Goal: Transaction & Acquisition: Subscribe to service/newsletter

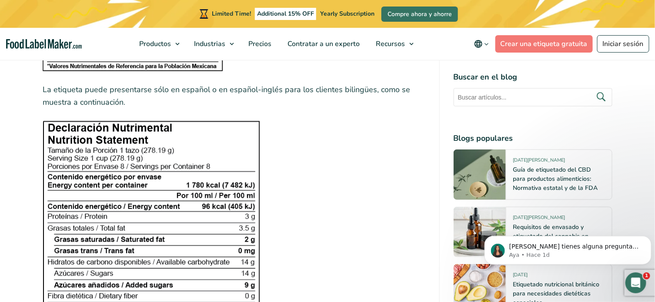
scroll to position [1467, 0]
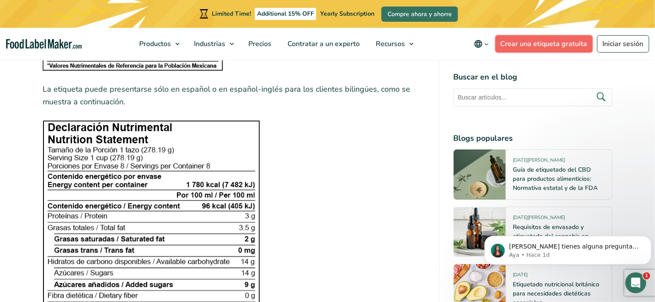
click at [535, 43] on link "Crear una etiqueta gratuita" at bounding box center [543, 43] width 97 height 17
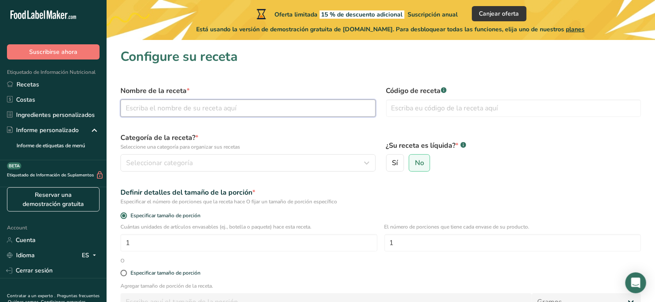
click at [255, 116] on input "text" at bounding box center [247, 108] width 255 height 17
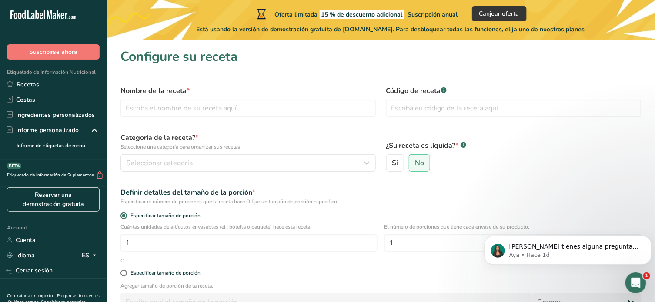
click at [251, 173] on div "Categoría de la receta? * Seleccione una categoría para organizar sus recetas S…" at bounding box center [248, 152] width 266 height 50
click at [246, 110] on input "text" at bounding box center [247, 108] width 255 height 17
type input "Greencut"
click at [427, 113] on input "text" at bounding box center [513, 108] width 255 height 17
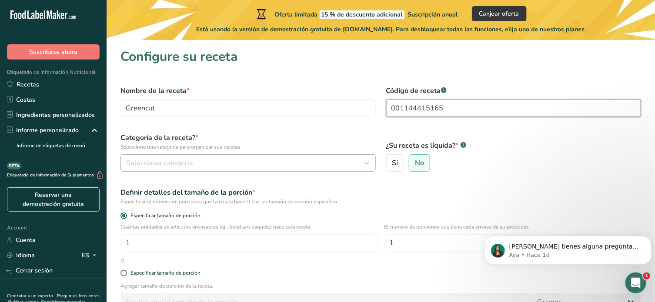
type input "001144415165"
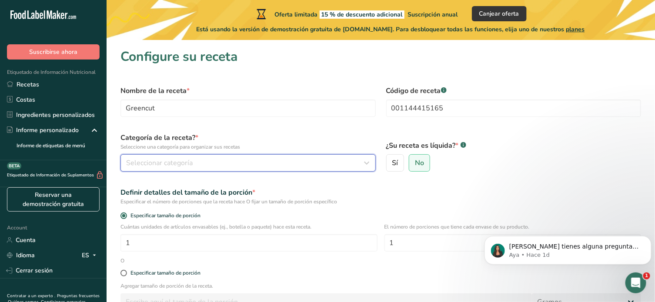
click at [180, 167] on span "Seleccionar categoría" at bounding box center [159, 163] width 66 height 10
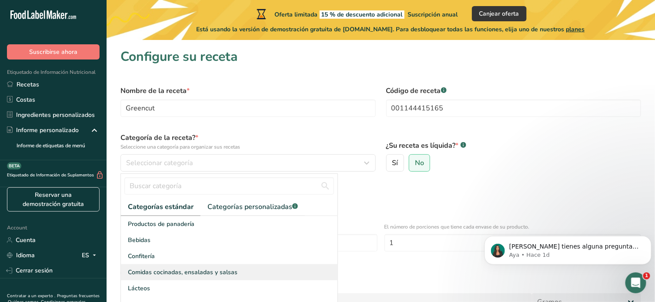
click at [167, 269] on span "Comidas cocinadas, ensaladas y salsas" at bounding box center [183, 272] width 110 height 9
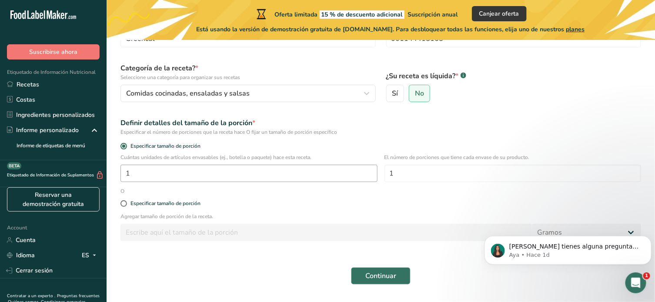
scroll to position [71, 0]
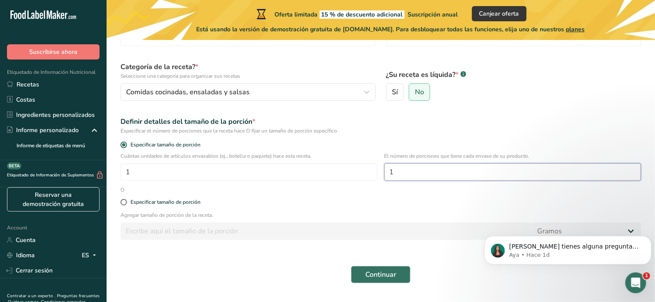
click at [455, 171] on input "1" at bounding box center [512, 171] width 257 height 17
type input "2"
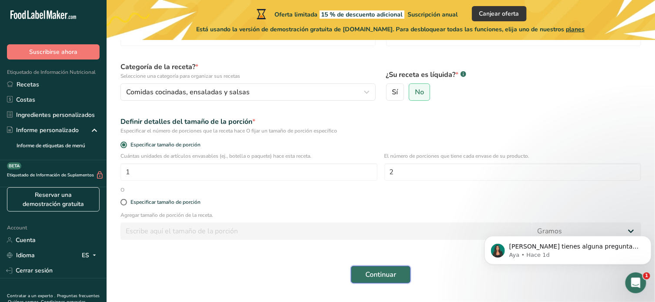
click at [359, 274] on button "Continuar" at bounding box center [381, 274] width 60 height 17
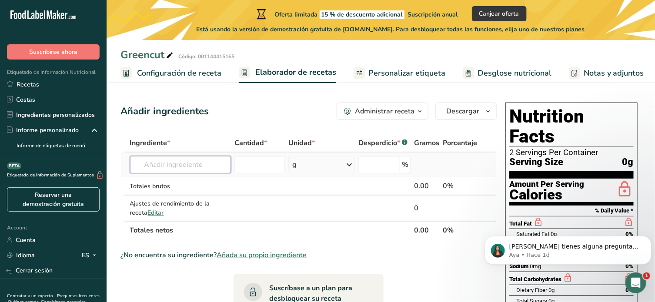
click at [195, 156] on input "text" at bounding box center [180, 164] width 101 height 17
type input "v"
paste input "Proteínas"
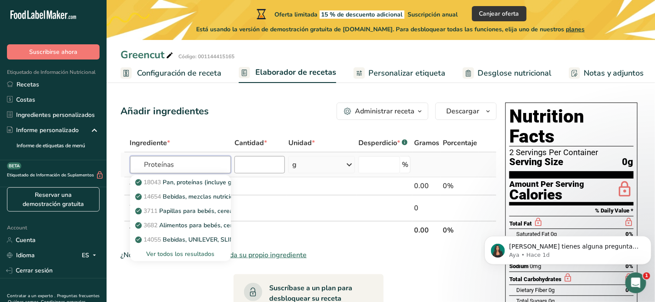
type input "Proteínas"
click at [246, 167] on input "number" at bounding box center [259, 164] width 50 height 17
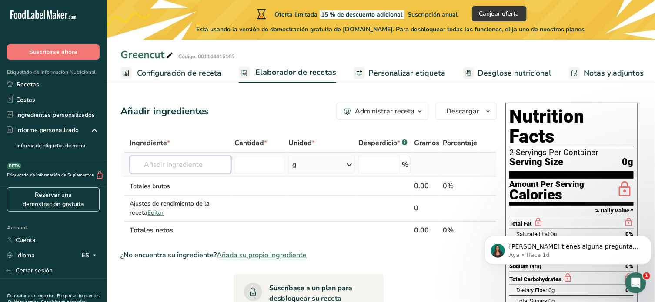
click at [173, 173] on input "text" at bounding box center [180, 164] width 101 height 17
paste input "Lentejas cocidas"
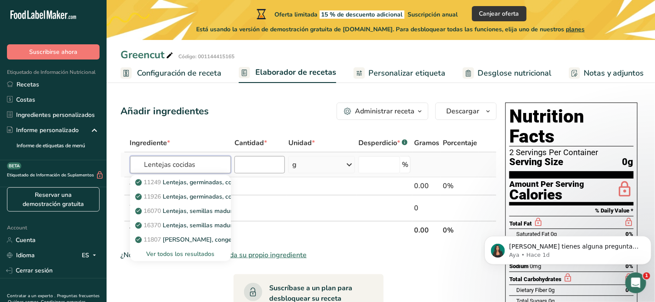
type input "Lentejas cocidas"
click at [253, 159] on input "number" at bounding box center [259, 164] width 50 height 17
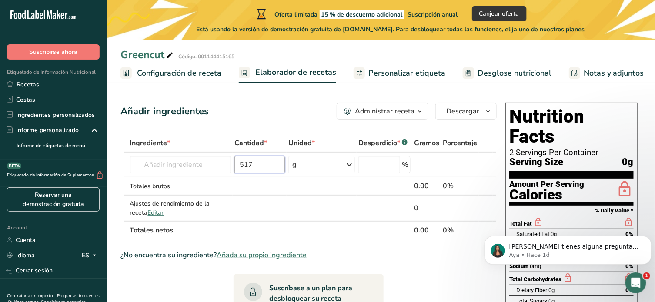
type input "517"
click at [210, 169] on input "text" at bounding box center [180, 164] width 101 height 17
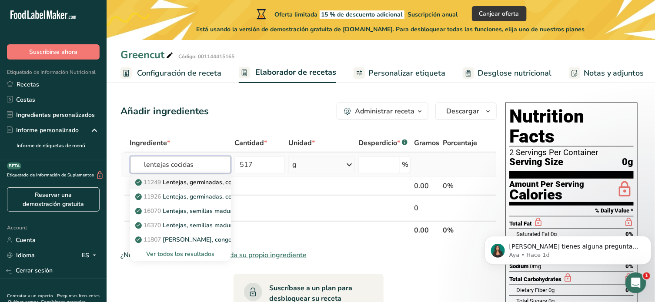
type input "lentejas cocidas"
click at [210, 178] on p "11249 Lentejas, germinadas, cocidas, salteadas, sin sal" at bounding box center [238, 182] width 202 height 9
type input "Lentils, sprouted, cooked, stir-fried, without salt"
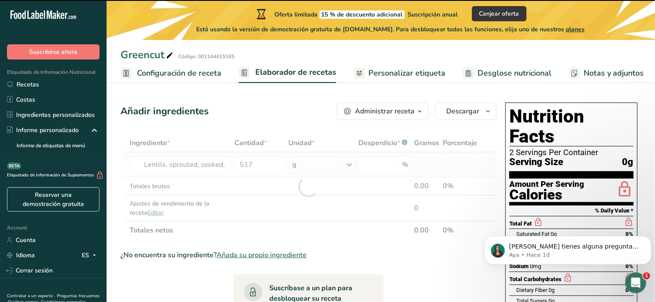
type input "0"
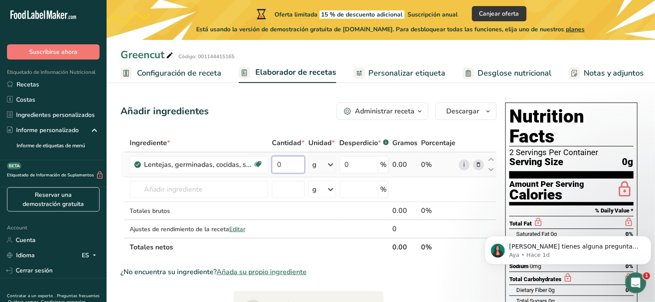
click at [283, 168] on input "0" at bounding box center [288, 164] width 33 height 17
type input "517"
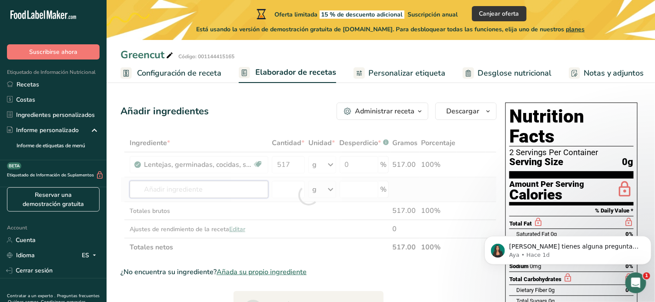
click at [226, 191] on div "Ingrediente * Cantidad * Unidad * Desperdicio * .a-a{fill:#347362;}.b-a{fill:#f…" at bounding box center [308, 195] width 376 height 123
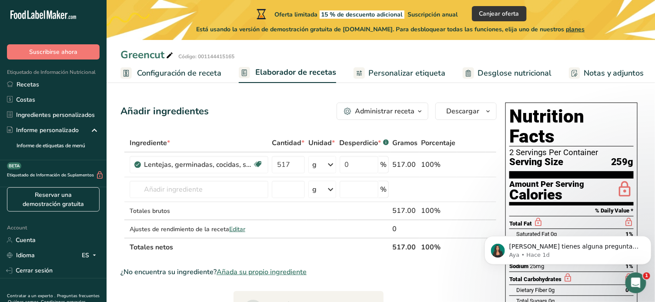
click at [195, 187] on input "text" at bounding box center [199, 189] width 139 height 17
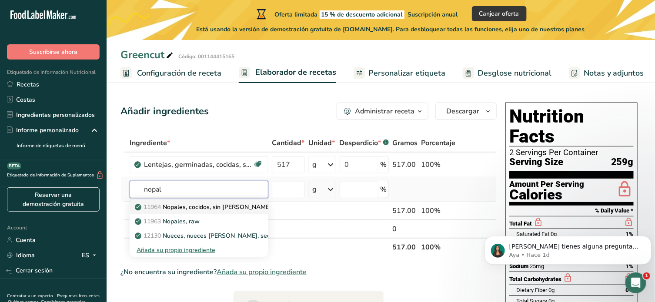
type input "nopal"
click at [203, 207] on p "11964 Nopales, cocidos, sin sal." at bounding box center [204, 207] width 136 height 9
type input "Nopales, cooked, without salt"
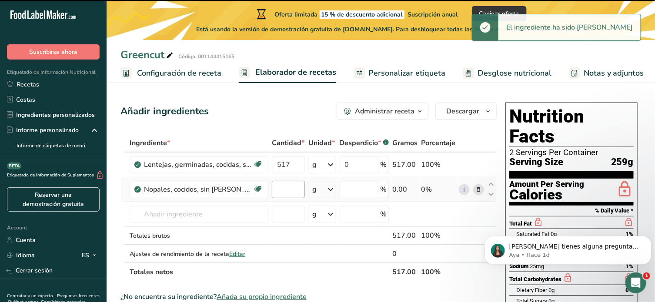
type input "0"
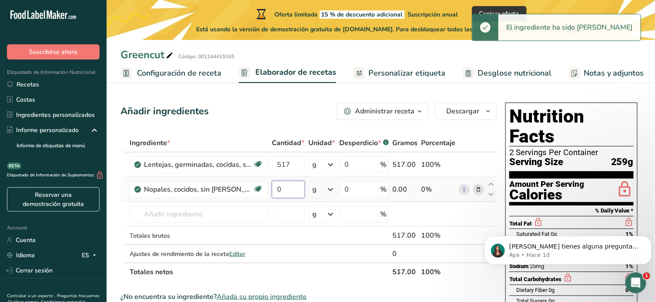
click at [296, 192] on input "0" at bounding box center [288, 189] width 33 height 17
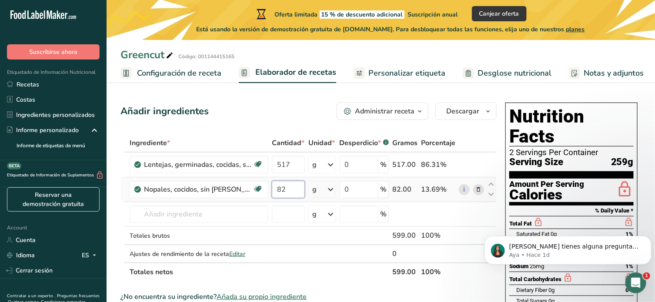
type input "82"
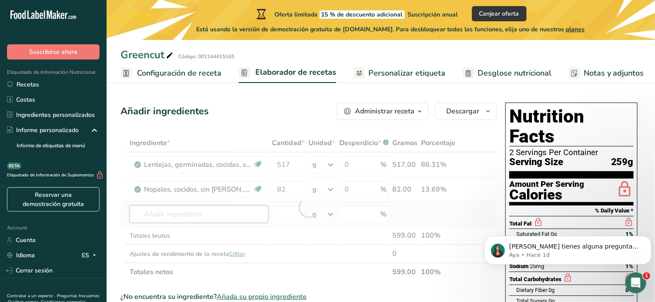
click at [216, 213] on div "Ingrediente * Cantidad * Unidad * Desperdicio * .a-a{fill:#347362;}.b-a{fill:#f…" at bounding box center [308, 207] width 376 height 147
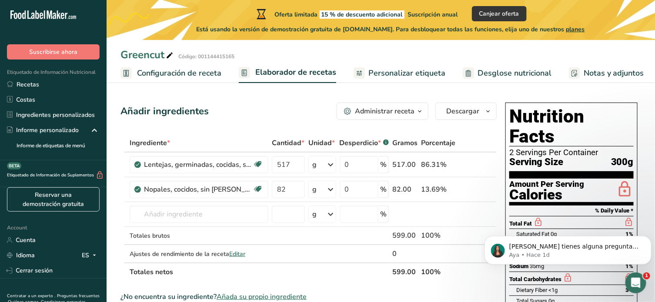
click at [542, 126] on h1 "Nutrition Facts" at bounding box center [571, 126] width 124 height 40
click at [207, 218] on input "text" at bounding box center [199, 214] width 139 height 17
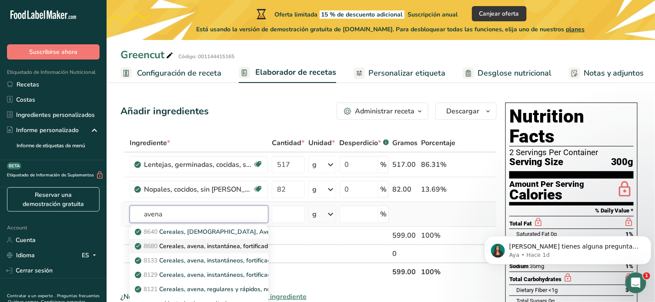
type input "avena"
click at [221, 242] on p "8680 Cereales, avena, instantánea, fortificada, arce y azúcar moreno, secos" at bounding box center [267, 246] width 262 height 9
type input "Cereals, oats, instant, fortified, maple and brown sugar, dry"
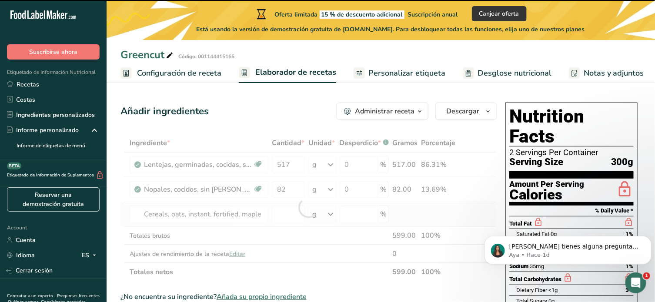
type input "0"
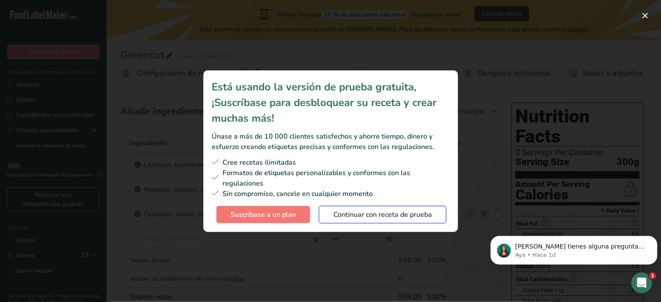
click at [365, 215] on span "Continuar con receta de prueba" at bounding box center [382, 214] width 99 height 10
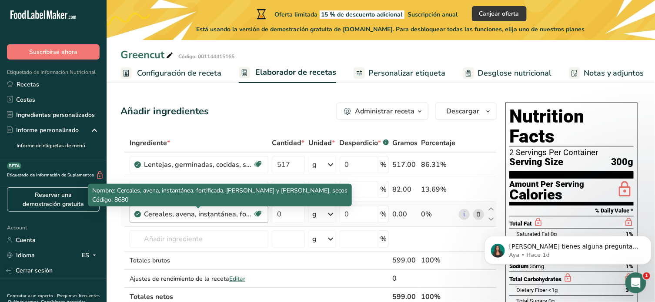
click at [219, 213] on div "Cereales, avena, instantánea, fortificada, arce y azúcar moreno, secos" at bounding box center [198, 214] width 109 height 10
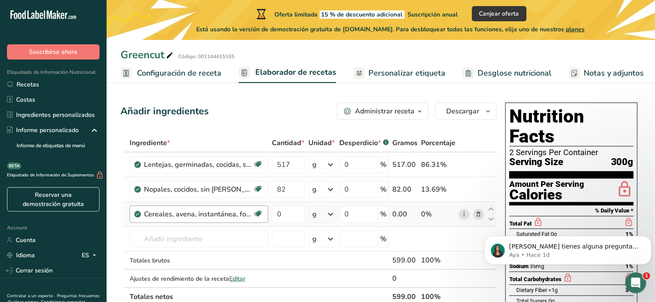
click at [219, 213] on div "Cereales, avena, instantánea, fortificada, arce y azúcar moreno, secos" at bounding box center [198, 214] width 109 height 10
click at [474, 211] on span at bounding box center [478, 214] width 10 height 10
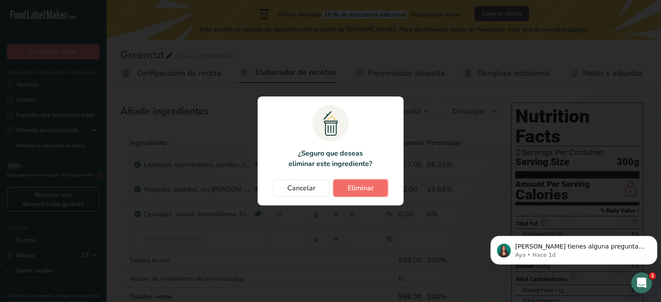
click at [367, 184] on span "Eliminar" at bounding box center [361, 188] width 26 height 10
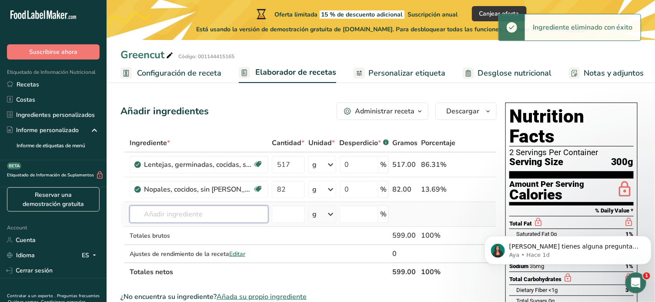
click at [201, 211] on input "text" at bounding box center [199, 214] width 139 height 17
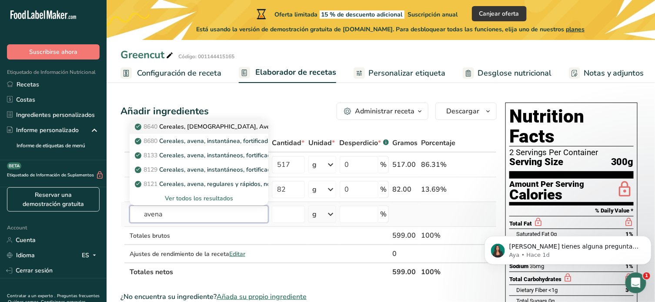
type input "avena"
click at [229, 131] on link "8640 Cereales, QUAKER, Avena Instantánea Orgánica, Regular" at bounding box center [199, 127] width 139 height 14
type input "Cereals, QUAKER, Instant Oatmeal Organic, Regular"
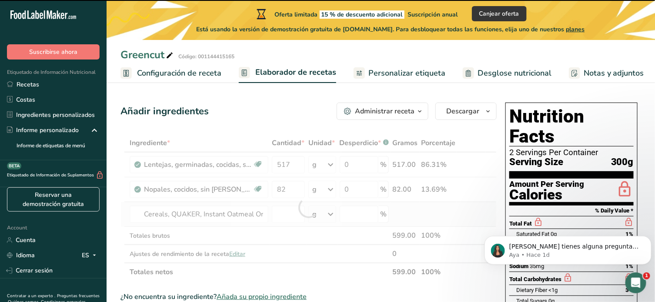
type input "0"
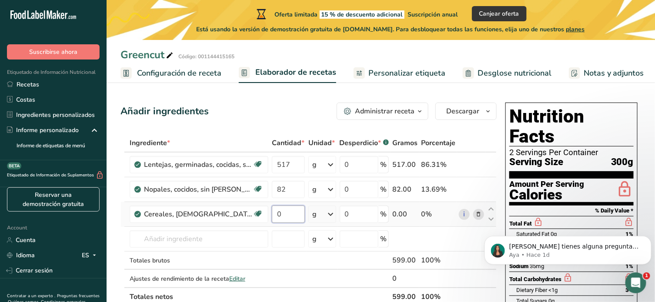
click at [291, 214] on input "0" at bounding box center [288, 214] width 33 height 17
type input "80"
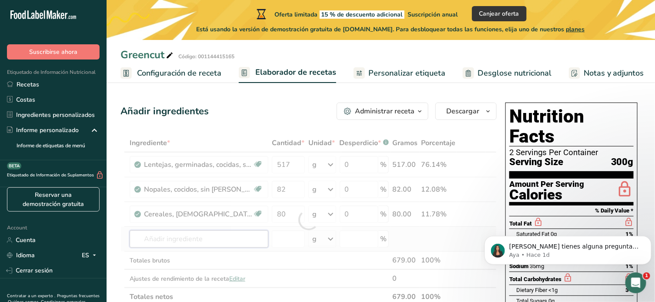
click at [227, 238] on div "Ingrediente * Cantidad * Unidad * Desperdicio * .a-a{fill:#347362;}.b-a{fill:#f…" at bounding box center [308, 220] width 376 height 172
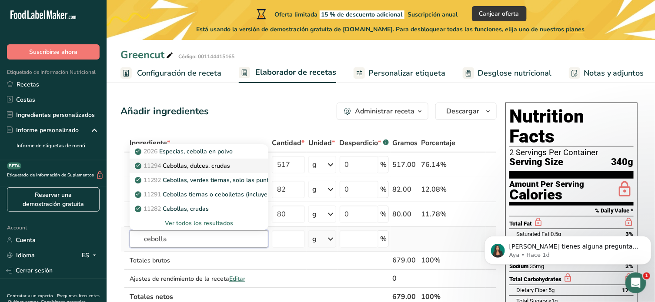
type input "cebolla"
click at [230, 167] on p "11294 Cebollas, dulces, crudas" at bounding box center [182, 165] width 93 height 9
type input "Onions, sweet, raw"
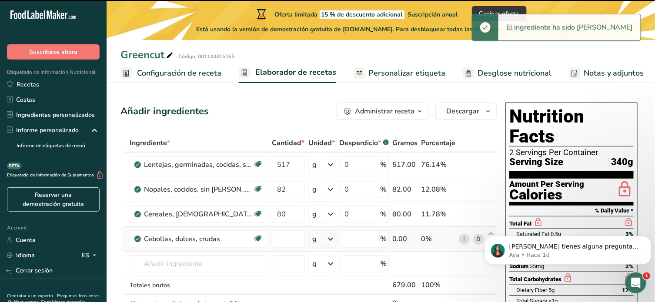
type input "0"
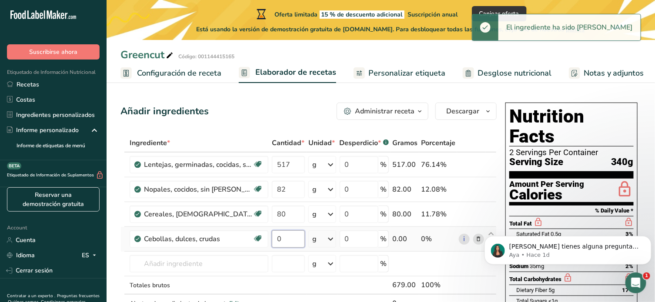
click at [282, 242] on input "0" at bounding box center [288, 238] width 33 height 17
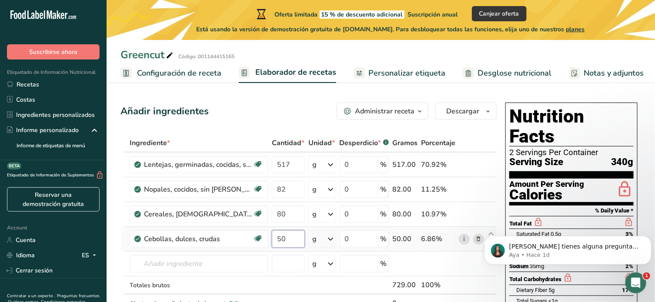
type input "50"
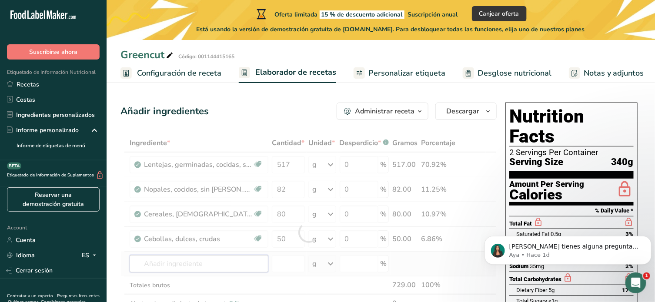
click at [213, 265] on div "Ingrediente * Cantidad * Unidad * Desperdicio * .a-a{fill:#347362;}.b-a{fill:#f…" at bounding box center [308, 232] width 376 height 197
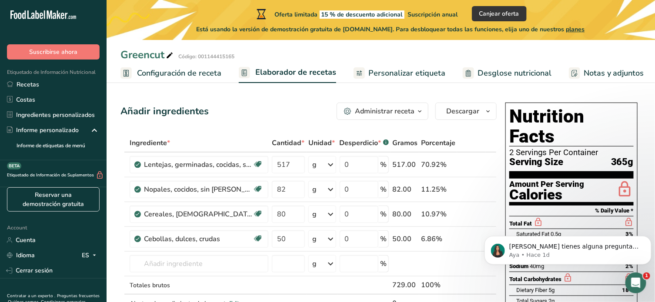
click at [166, 263] on input "text" at bounding box center [199, 263] width 139 height 17
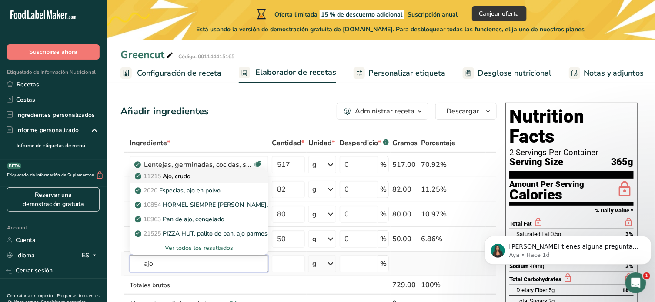
type input "ajo"
click at [200, 177] on div "11215 Ajo, crudo" at bounding box center [191, 176] width 111 height 9
type input "Garlic, raw"
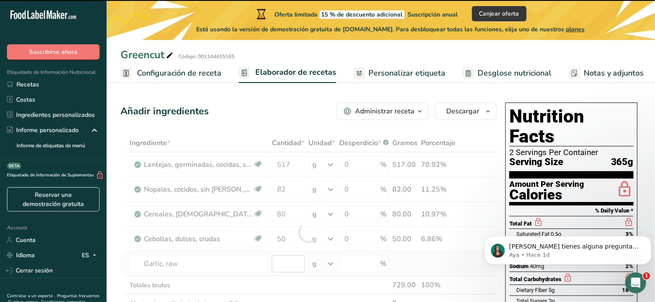
type input "0"
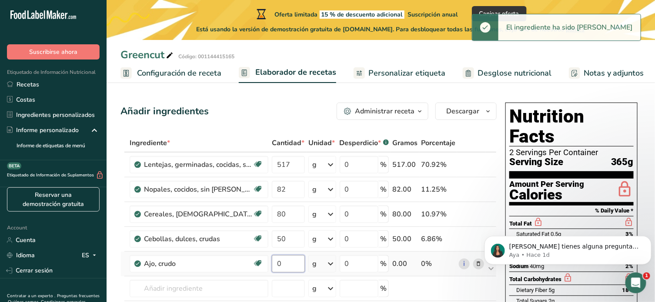
click at [289, 262] on input "0" at bounding box center [288, 263] width 33 height 17
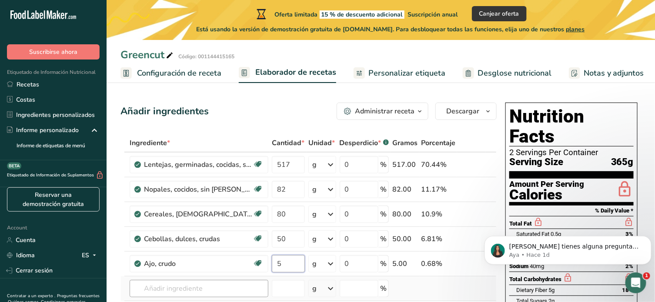
type input "5"
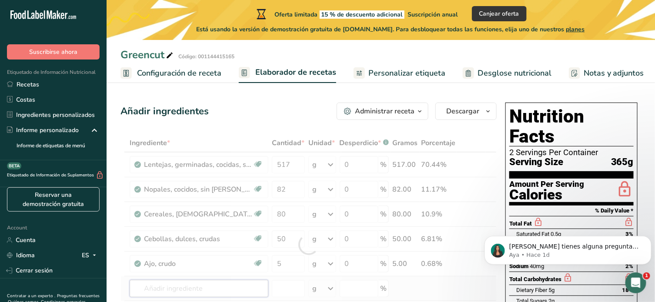
click at [217, 286] on div "Ingrediente * Cantidad * Unidad * Desperdicio * .a-a{fill:#347362;}.b-a{fill:#f…" at bounding box center [308, 245] width 376 height 222
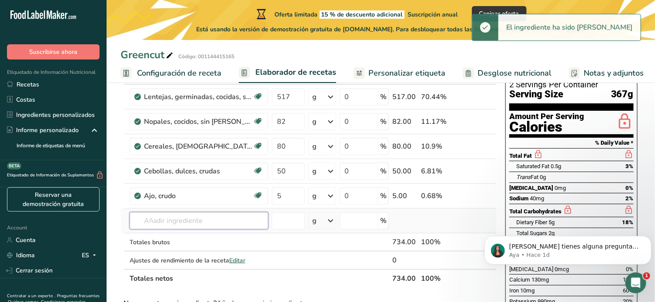
scroll to position [74, 0]
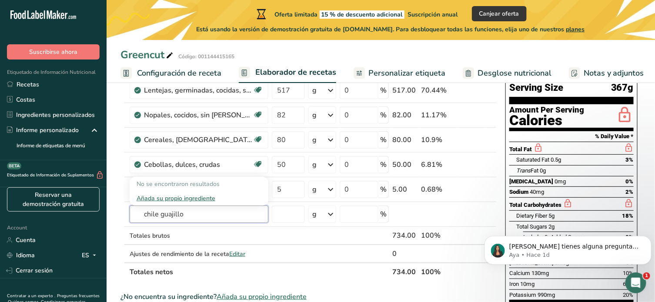
type input "chile guajillo"
click at [293, 220] on input "number" at bounding box center [288, 214] width 33 height 17
click at [226, 212] on input "text" at bounding box center [199, 214] width 139 height 17
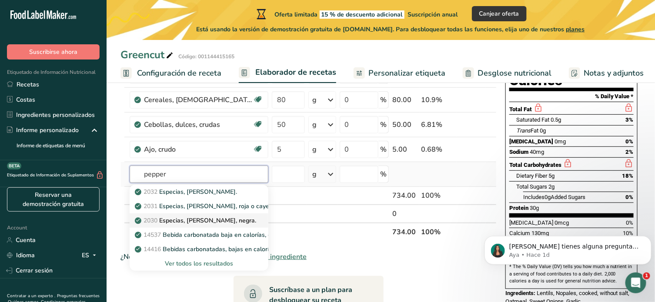
scroll to position [114, 0]
type input "p"
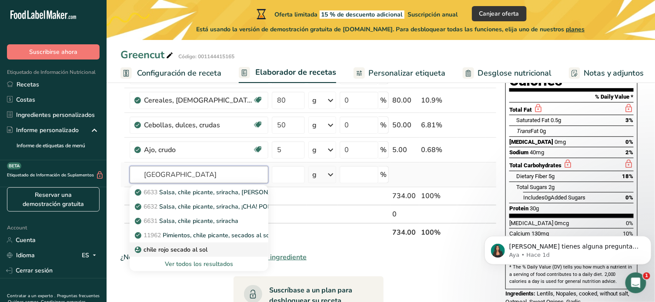
type input "chile"
click at [192, 250] on p "chile rojo secado al sol" at bounding box center [171, 249] width 71 height 9
type input "sun-dried red chile"
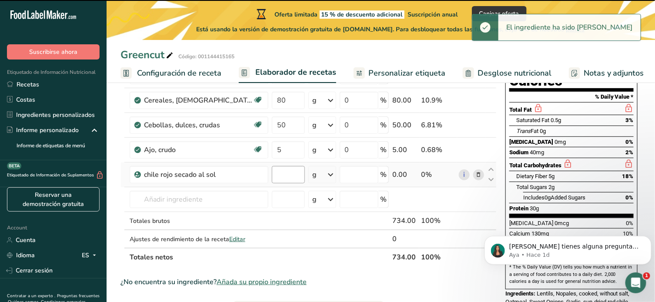
type input "0"
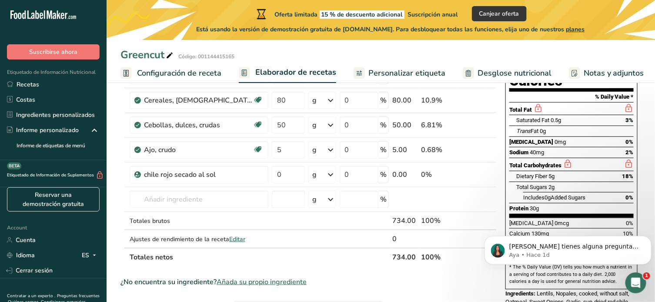
click at [499, 120] on div "Añadir ingredientes Administrar receta Eliminar receta Duplicar receta Escalar …" at bounding box center [310, 294] width 381 height 618
click at [296, 168] on input "0" at bounding box center [288, 174] width 33 height 17
type input "6"
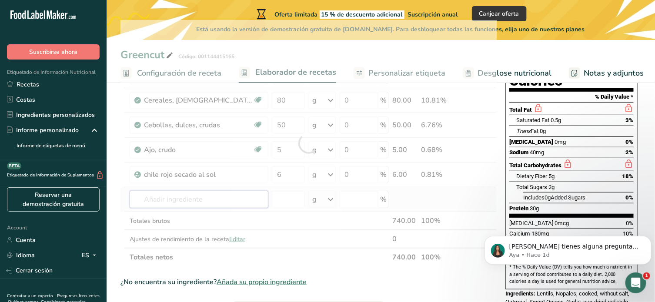
click at [222, 201] on div "Ingrediente * Cantidad * Unidad * Desperdicio * .a-a{fill:#347362;}.b-a{fill:#f…" at bounding box center [308, 143] width 376 height 246
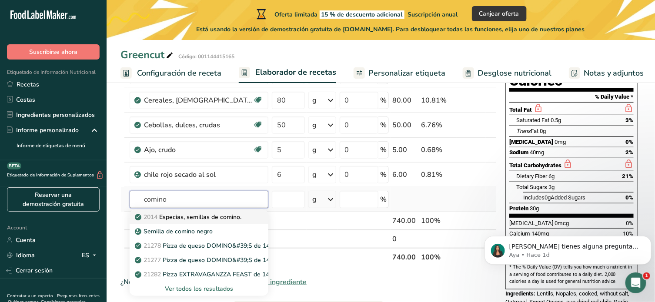
type input "comino"
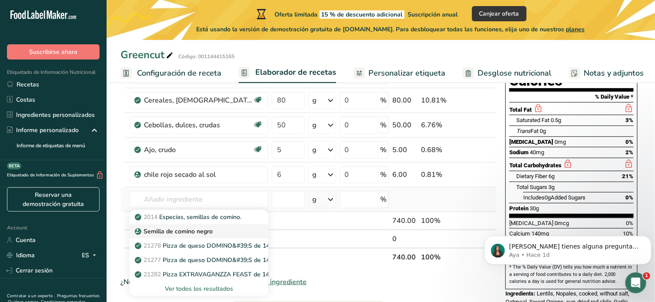
drag, startPoint x: 189, startPoint y: 218, endPoint x: 218, endPoint y: 227, distance: 30.5
click at [218, 227] on div "2014 Especias, semillas de comino. Semilla de comino negro 21278 Pizza de queso…" at bounding box center [199, 253] width 139 height 86
click at [244, 214] on div "2014 Especias, semillas de comino." at bounding box center [191, 217] width 111 height 9
type input "Spices, cumin seed"
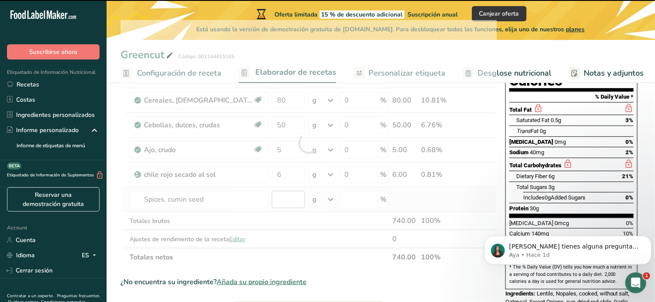
type input "0"
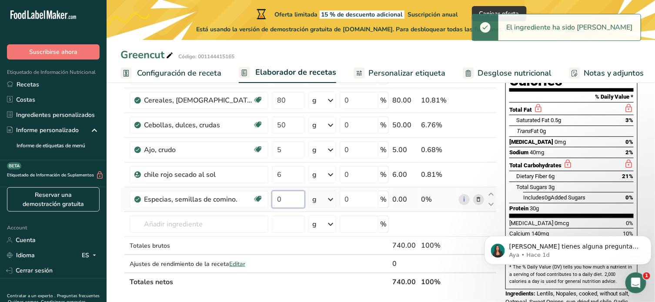
click at [295, 199] on input "0" at bounding box center [288, 199] width 33 height 17
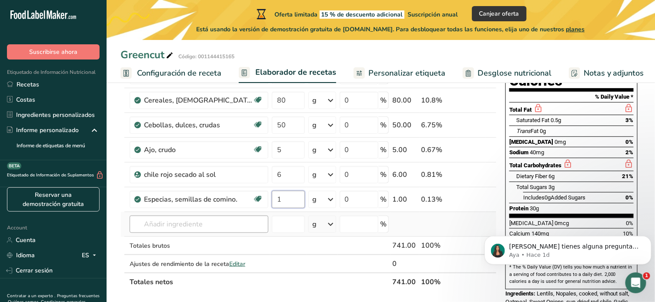
type input "1"
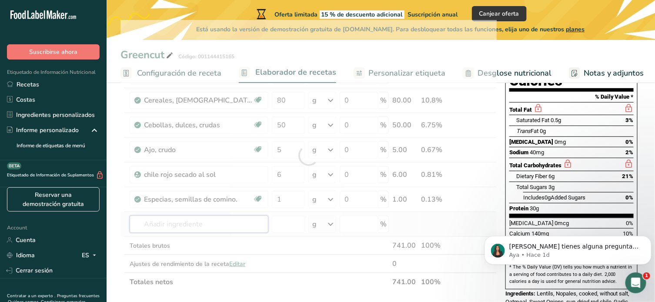
click at [199, 227] on div "Ingrediente * Cantidad * Unidad * Desperdicio * .a-a{fill:#347362;}.b-a{fill:#f…" at bounding box center [308, 155] width 376 height 271
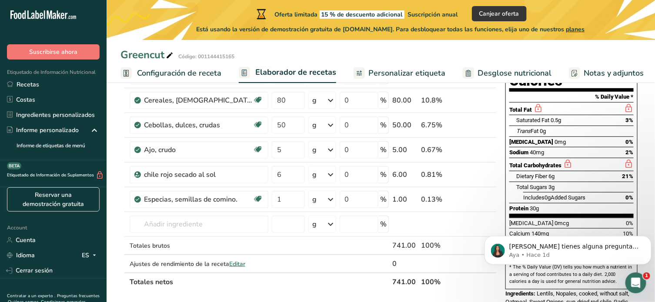
click at [504, 52] on div "Greencut Código: 001144415165" at bounding box center [380, 55] width 548 height 16
click at [203, 226] on input "text" at bounding box center [199, 224] width 139 height 17
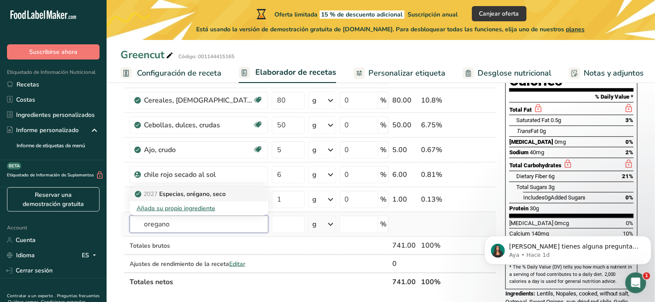
type input "oregano"
click at [207, 197] on p "2027 Especias, orégano, seco" at bounding box center [180, 193] width 89 height 9
type input "Spices, oregano, dried"
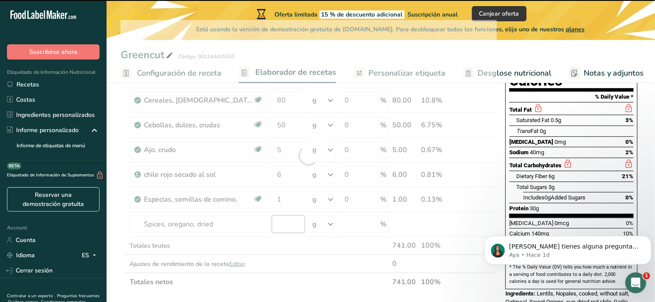
click at [288, 223] on input "number" at bounding box center [288, 224] width 33 height 17
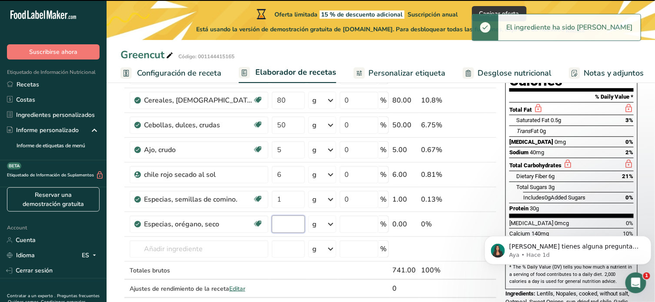
type input "0"
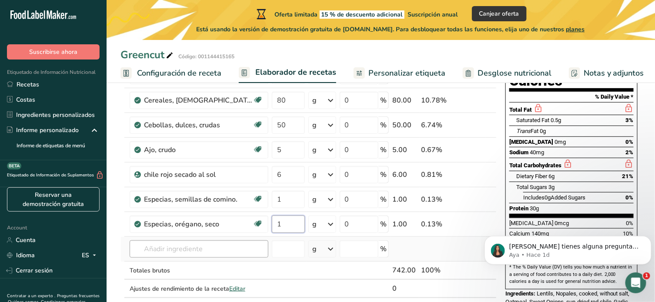
type input "1"
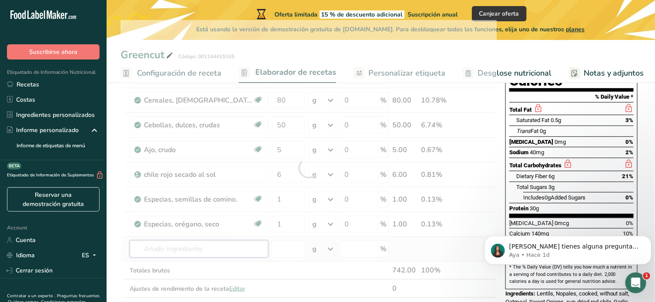
click at [236, 249] on div "Ingrediente * Cantidad * Unidad * Desperdicio * .a-a{fill:#347362;}.b-a{fill:#f…" at bounding box center [308, 168] width 376 height 296
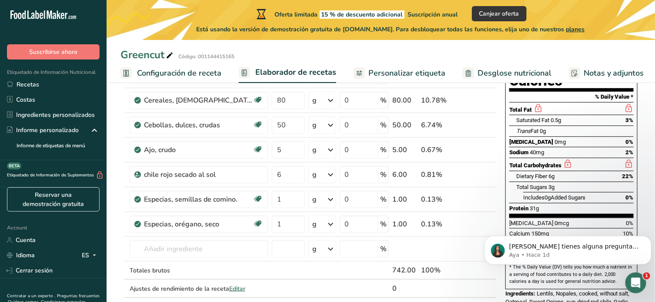
click at [213, 248] on input "text" at bounding box center [199, 248] width 139 height 17
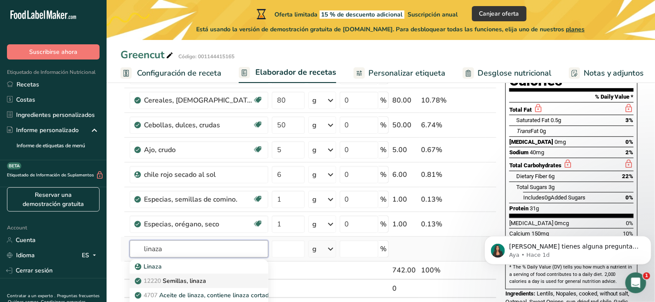
type input "linaza"
click at [202, 276] on p "12220 Semillas, linaza" at bounding box center [171, 280] width 70 height 9
type input "Seeds, flaxseed"
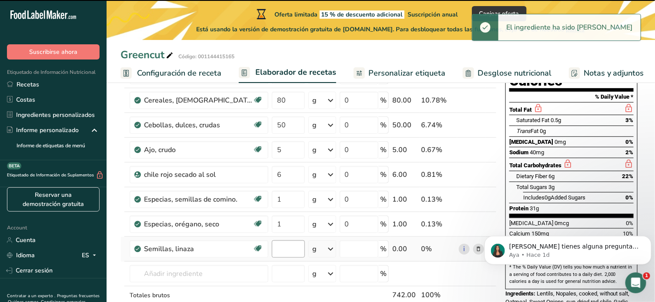
type input "0"
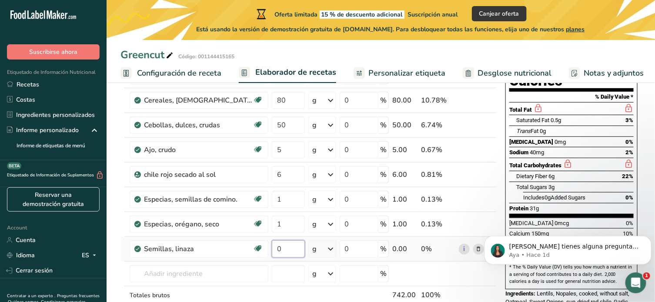
click at [287, 253] on input "0" at bounding box center [288, 248] width 33 height 17
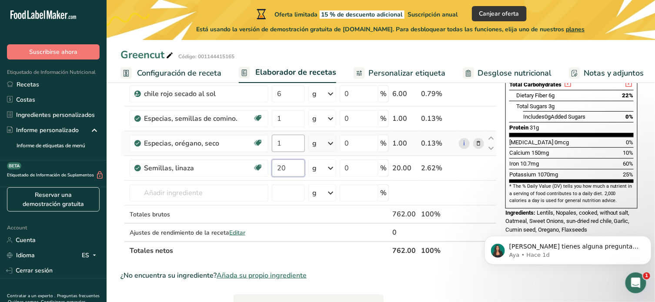
scroll to position [196, 0]
type input "20"
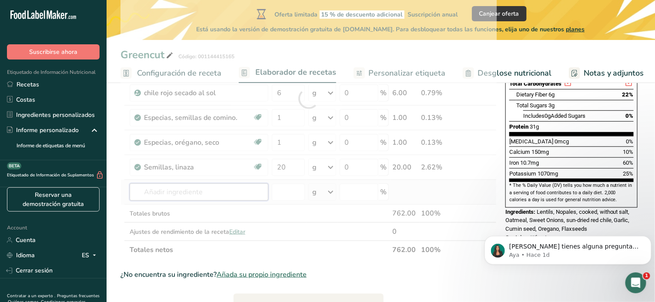
click at [197, 187] on div "Ingrediente * Cantidad * Unidad * Desperdicio * .a-a{fill:#347362;}.b-a{fill:#f…" at bounding box center [308, 98] width 376 height 321
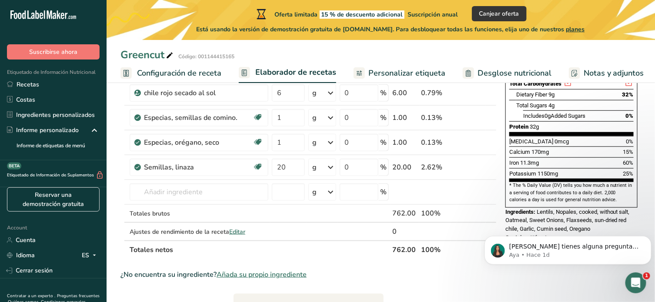
click at [497, 203] on div "Añadir ingredientes Administrar receta Eliminar receta Duplicar receta Escalar …" at bounding box center [310, 250] width 381 height 692
click at [189, 192] on input "text" at bounding box center [199, 191] width 139 height 17
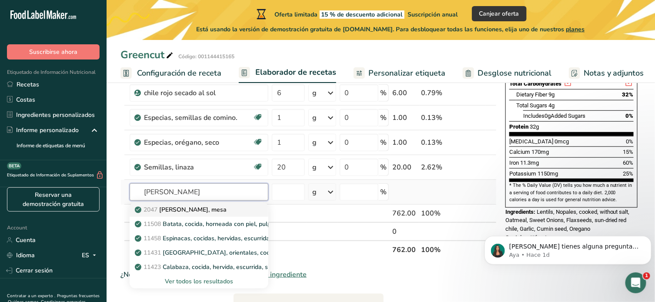
type input "sal"
click at [187, 210] on div "2047 sal, mesa" at bounding box center [191, 209] width 111 height 9
type input "Salt, table"
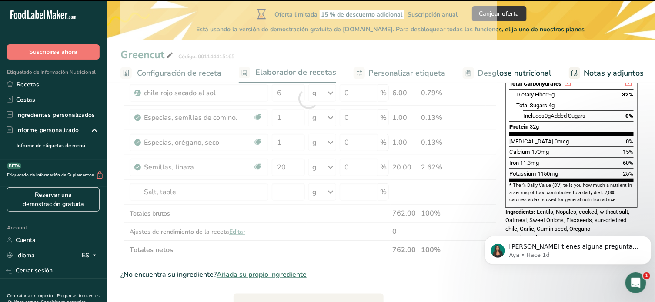
type input "0"
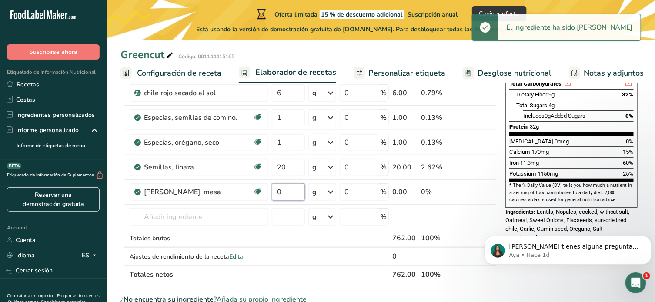
click at [288, 194] on input "0" at bounding box center [288, 191] width 33 height 17
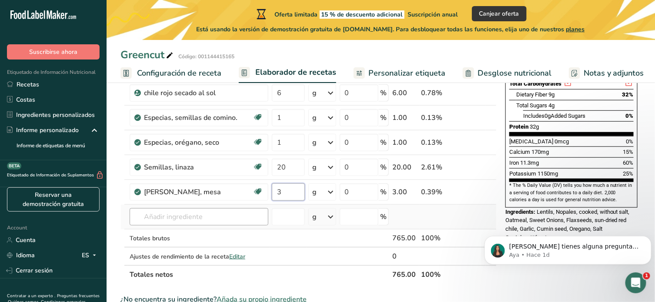
type input "3"
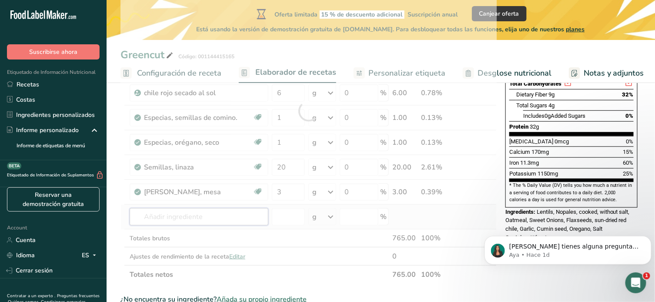
click at [208, 216] on div "Ingrediente * Cantidad * Unidad * Desperdicio * .a-a{fill:#347362;}.b-a{fill:#f…" at bounding box center [308, 111] width 376 height 346
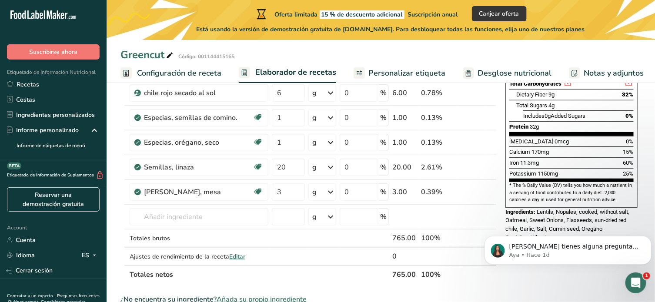
click at [501, 285] on div "Añadir ingredientes Administrar receta Eliminar receta Duplicar receta Escalar …" at bounding box center [310, 262] width 381 height 717
click at [238, 220] on input "text" at bounding box center [199, 216] width 139 height 17
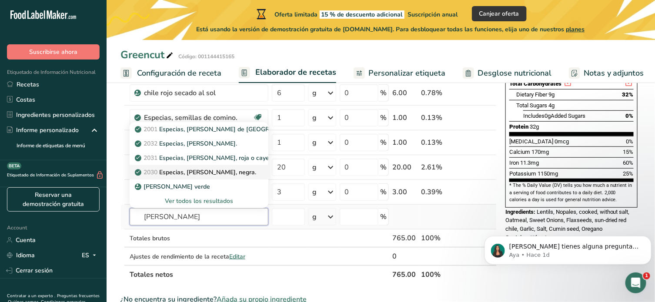
type input "pimienta"
click at [236, 168] on div "2030 Especias, pimienta, negra." at bounding box center [191, 172] width 111 height 9
type input "Spices, pepper, black"
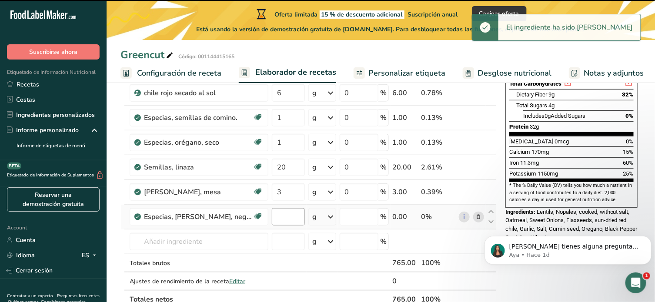
type input "0"
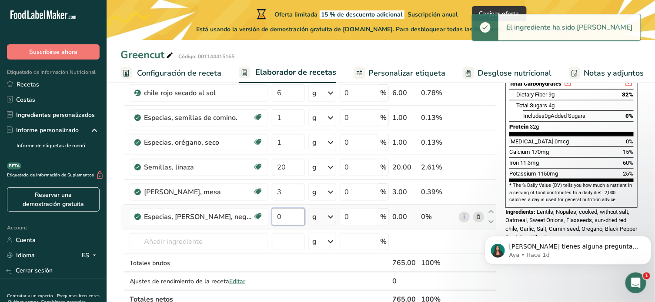
click at [286, 218] on input "0" at bounding box center [288, 216] width 33 height 17
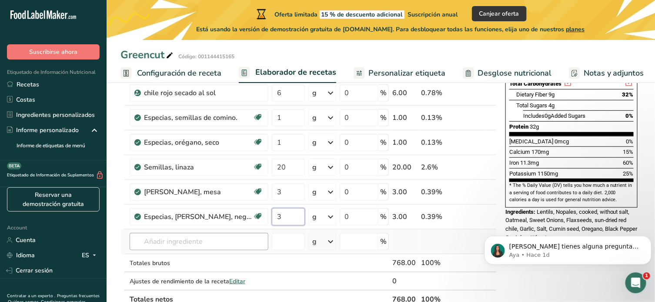
type input "3"
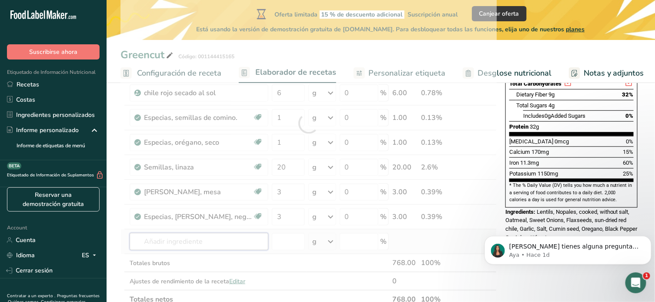
click at [210, 240] on div "Ingrediente * Cantidad * Unidad * Desperdicio * .a-a{fill:#347362;}.b-a{fill:#f…" at bounding box center [308, 123] width 376 height 370
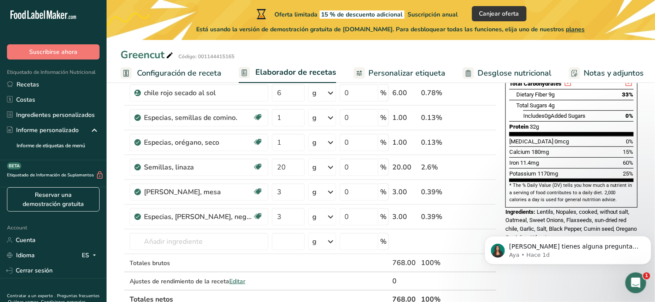
click at [502, 282] on div "Nutrition Facts 2 Servings Per Container Serving Size 384g Amount Per Serving C…" at bounding box center [571, 274] width 139 height 741
click at [216, 244] on input "text" at bounding box center [199, 241] width 139 height 17
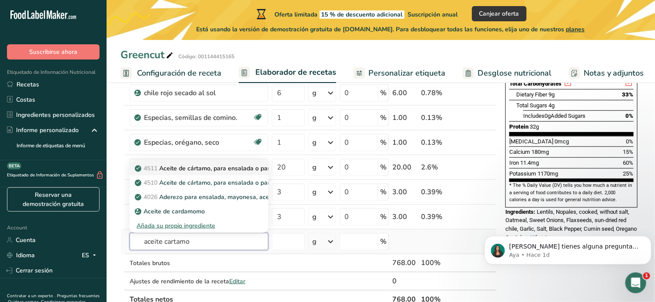
type input "aceite cartamo"
click at [244, 168] on p "4511 Aceite de cártamo, para ensalada o para cocinar, alto oleico (aceite prima…" at bounding box center [289, 168] width 307 height 9
type input "Oil, safflower, salad or cooking, high oleic (primary safflower oil of commerce)"
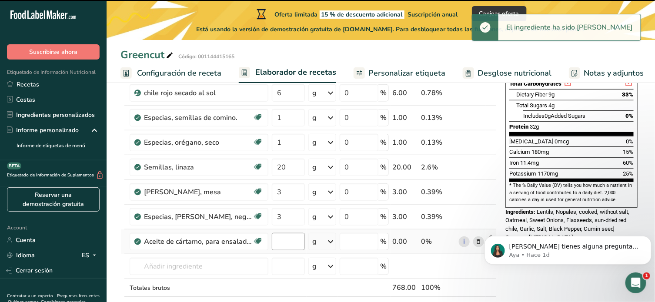
type input "0"
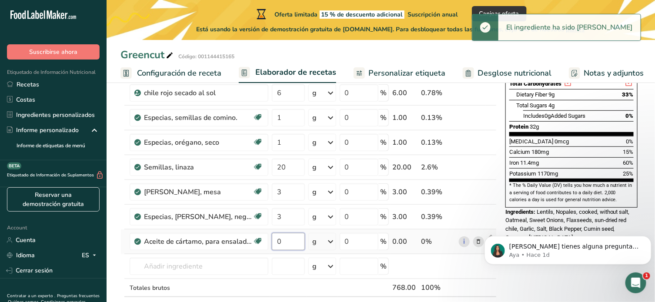
click at [291, 239] on input "0" at bounding box center [288, 241] width 33 height 17
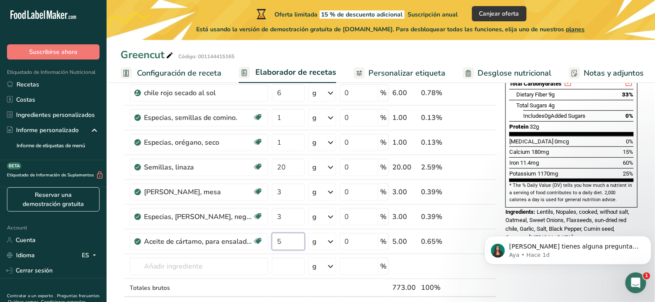
type input "5"
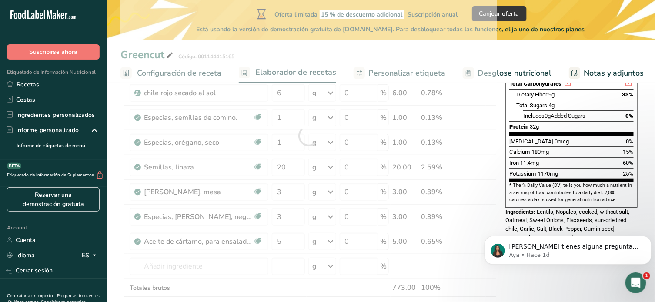
click html "Si tienes alguna pregunta no dudes en consultarnos. ¡Estamos aquí para ayudarte…"
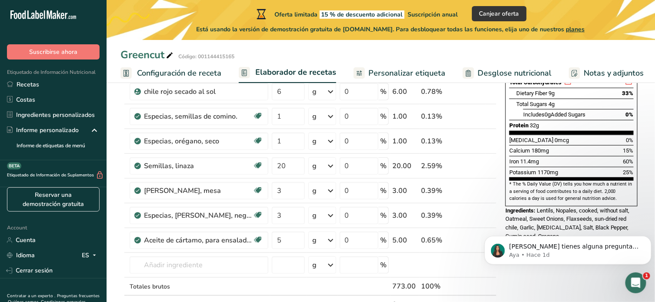
scroll to position [0, 0]
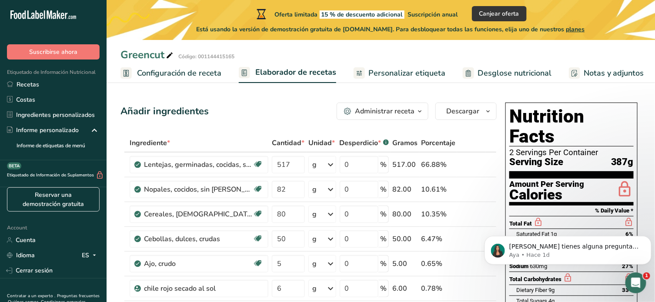
click at [409, 70] on span "Personalizar etiqueta" at bounding box center [406, 73] width 77 height 12
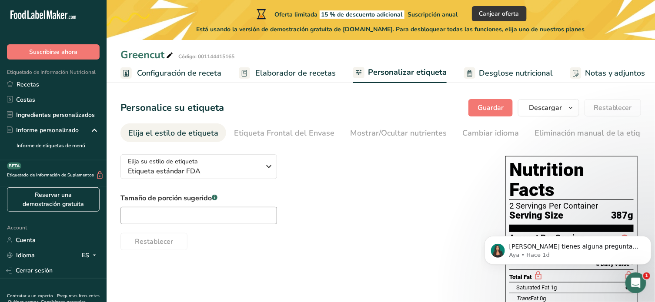
scroll to position [0, 103]
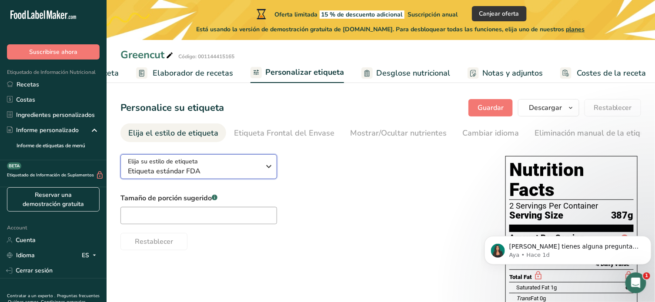
click at [258, 176] on span "Etiqueta estándar FDA" at bounding box center [194, 171] width 133 height 10
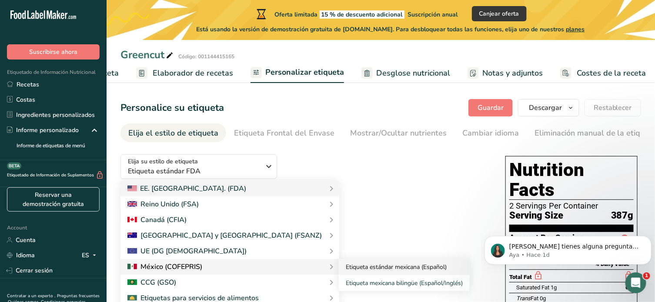
click at [339, 270] on link "Etiqueta estándar mexicana (Español)" at bounding box center [404, 267] width 131 height 16
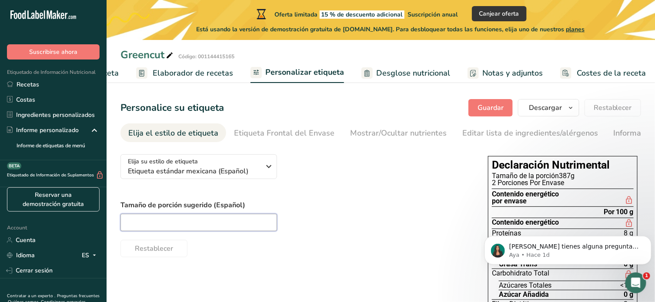
click at [232, 226] on input "text" at bounding box center [198, 222] width 156 height 17
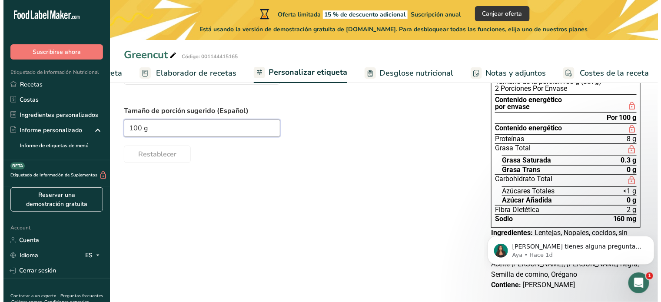
scroll to position [95, 0]
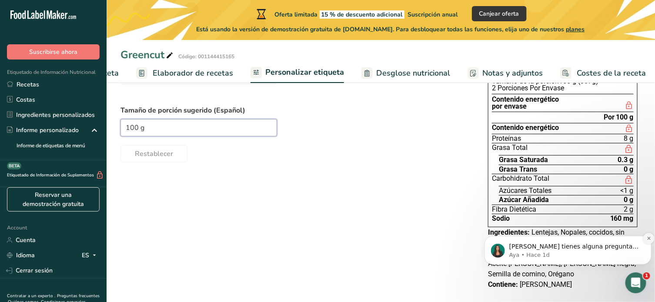
type input "100 g"
click at [647, 240] on icon "Dismiss notification" at bounding box center [648, 238] width 5 height 5
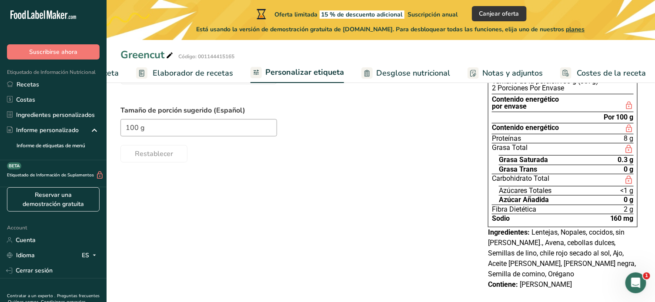
click at [585, 28] on span "planes" at bounding box center [575, 29] width 19 height 8
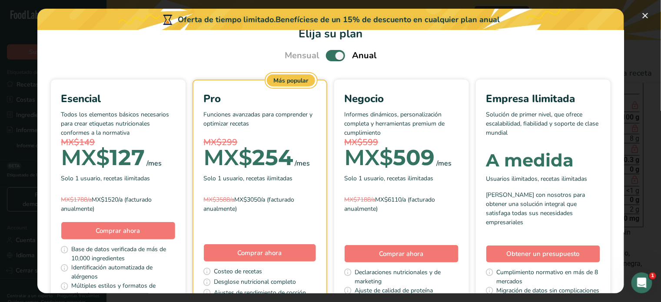
scroll to position [20, 0]
click at [327, 55] on span "Pick Your Pricing Plan Modal" at bounding box center [335, 55] width 19 height 11
click at [327, 55] on input "Pick Your Pricing Plan Modal" at bounding box center [329, 56] width 6 height 6
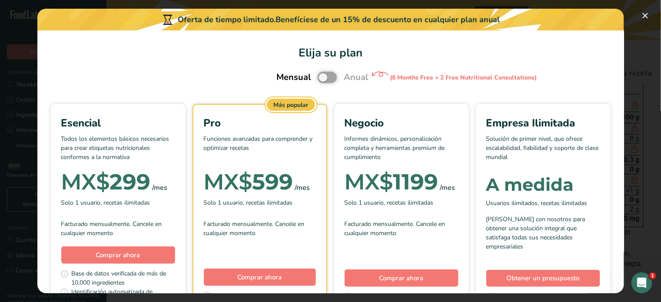
scroll to position [0, 0]
click at [328, 75] on span "Pick Your Pricing Plan Modal" at bounding box center [327, 77] width 19 height 11
click at [323, 75] on input "Pick Your Pricing Plan Modal" at bounding box center [321, 78] width 6 height 6
checkbox input "true"
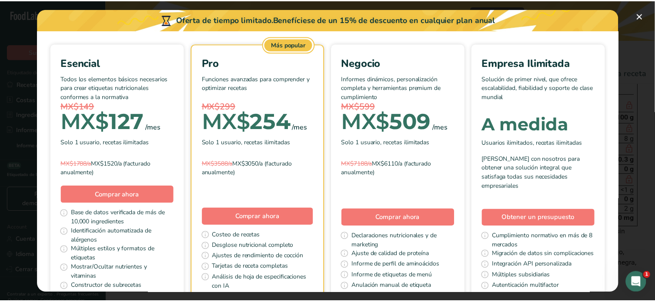
scroll to position [51, 0]
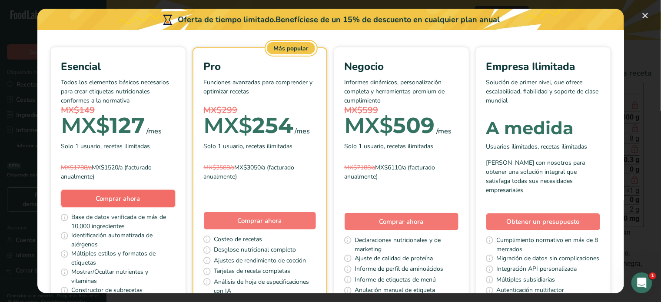
click at [140, 199] on span "Comprar ahora" at bounding box center [118, 198] width 44 height 9
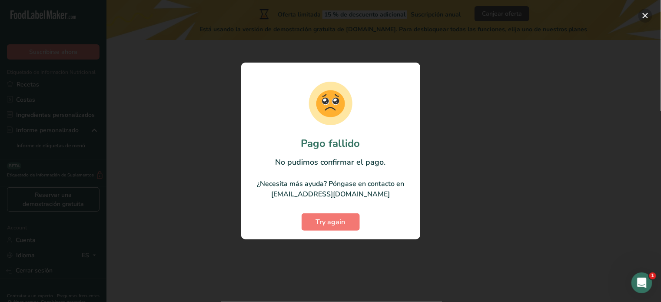
click at [642, 15] on button "button" at bounding box center [645, 16] width 14 height 14
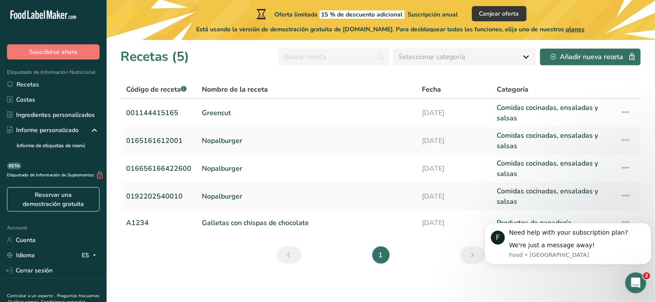
click at [579, 29] on span "planes" at bounding box center [575, 29] width 19 height 8
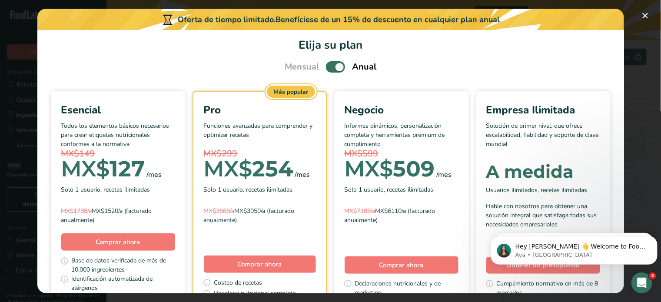
scroll to position [6, 0]
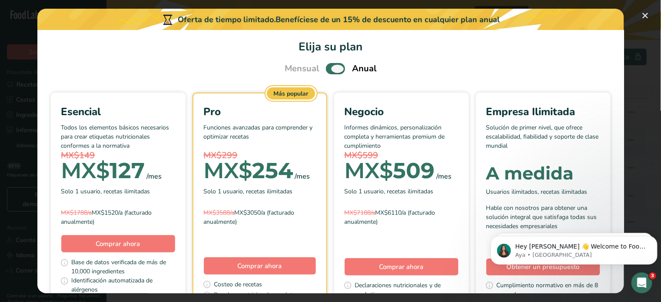
click at [329, 70] on span "Pick Your Pricing Plan Modal" at bounding box center [335, 68] width 19 height 11
click at [329, 70] on input "Pick Your Pricing Plan Modal" at bounding box center [329, 69] width 6 height 6
checkbox input "false"
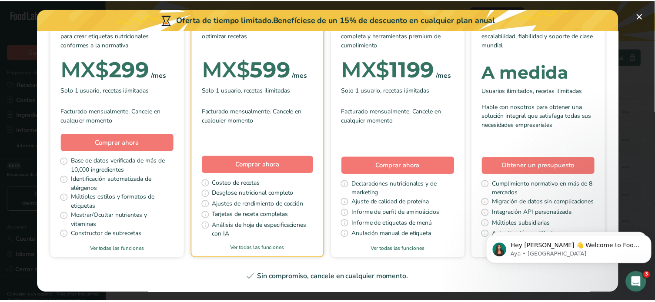
scroll to position [149, 0]
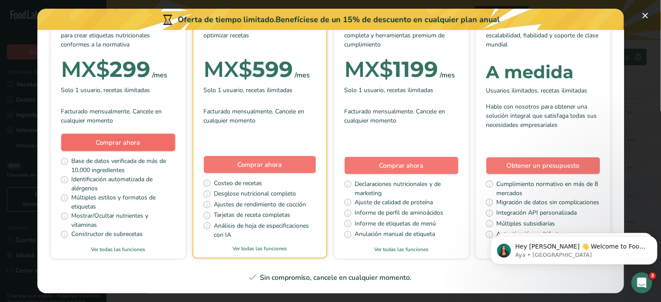
click at [140, 138] on span "Comprar ahora" at bounding box center [118, 142] width 44 height 9
